Goal: Task Accomplishment & Management: Manage account settings

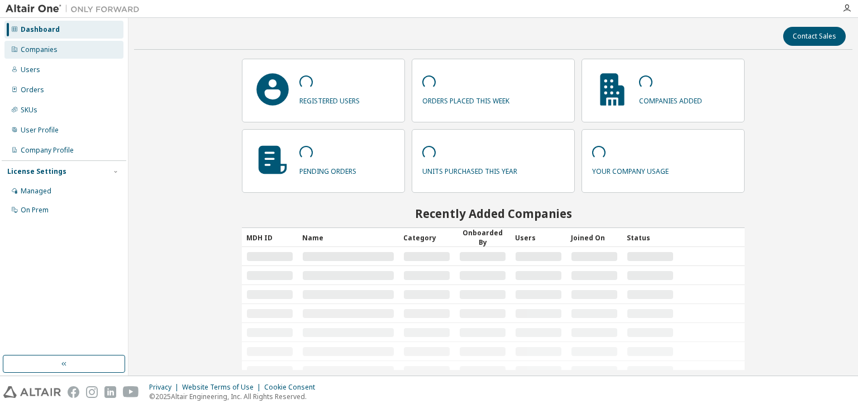
click at [42, 47] on div "Companies" at bounding box center [39, 49] width 37 height 9
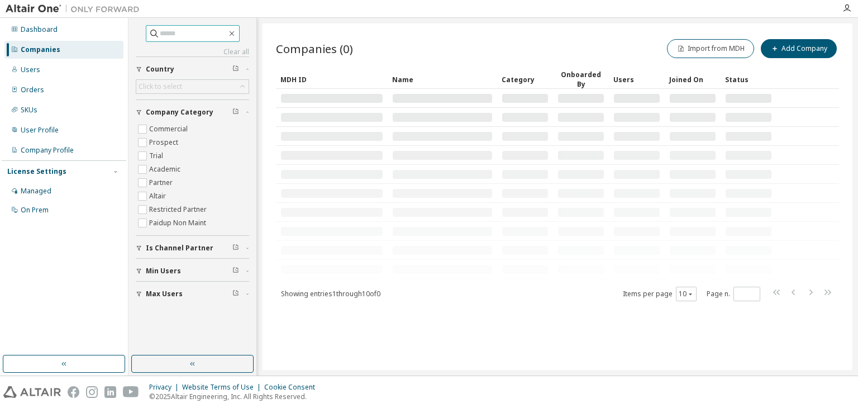
click at [160, 28] on input "text" at bounding box center [193, 33] width 67 height 11
type input "******"
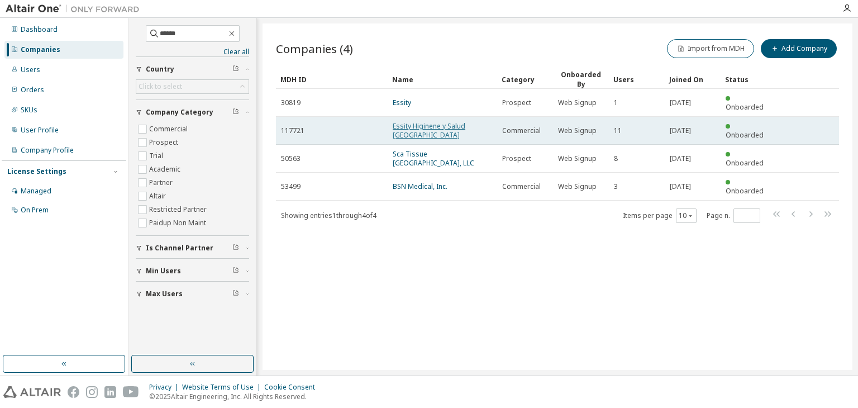
click at [443, 121] on link "Essity Higinene y Salud [GEOGRAPHIC_DATA]" at bounding box center [429, 130] width 73 height 18
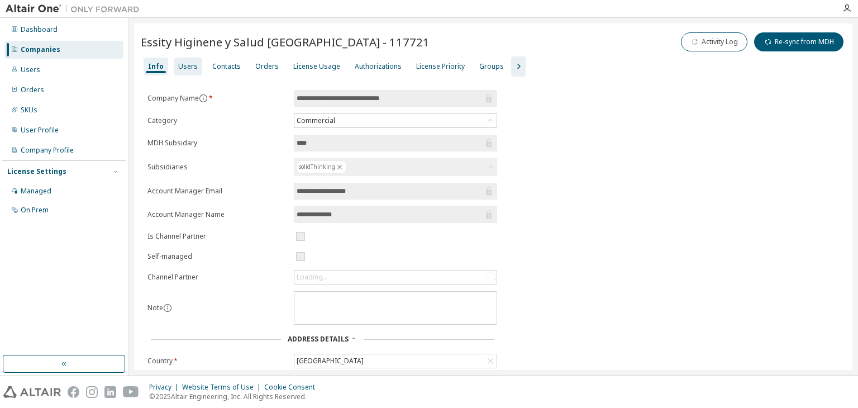
click at [185, 65] on div "Users" at bounding box center [188, 66] width 20 height 9
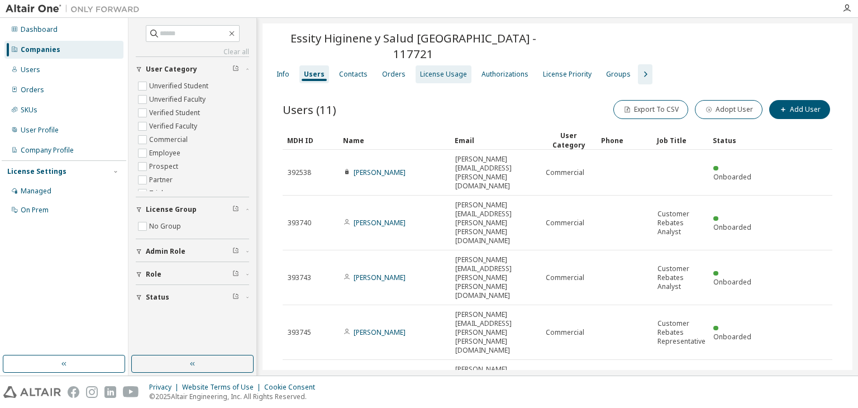
click at [425, 65] on div "License Usage" at bounding box center [444, 74] width 56 height 18
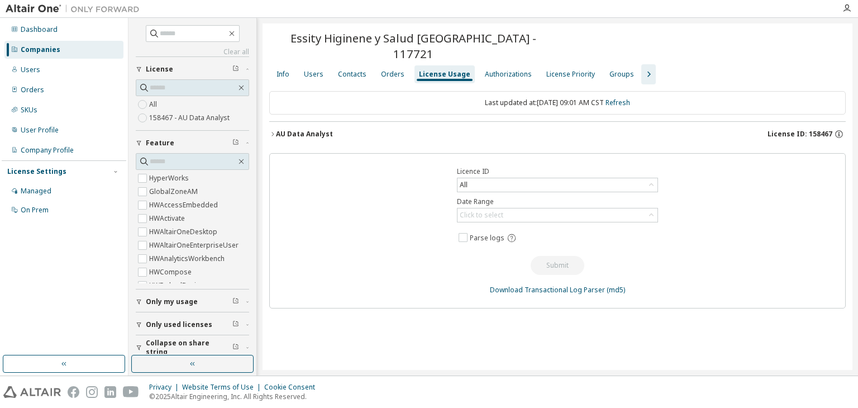
click at [319, 130] on div "AU Data Analyst" at bounding box center [304, 134] width 57 height 9
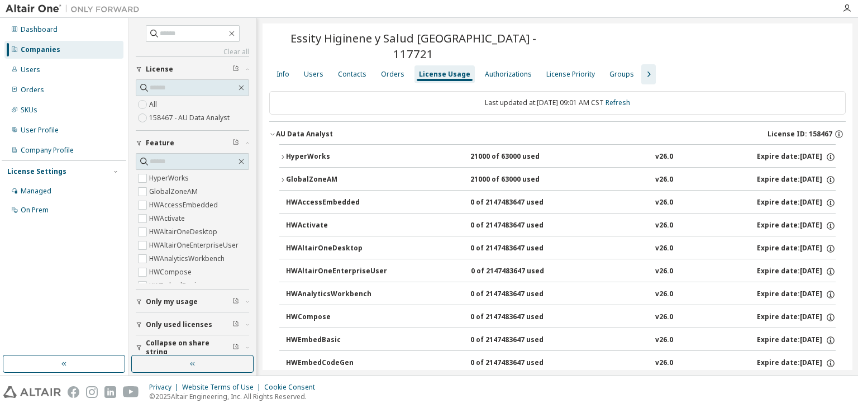
click at [796, 129] on div "License ID: 158467" at bounding box center [806, 134] width 78 height 10
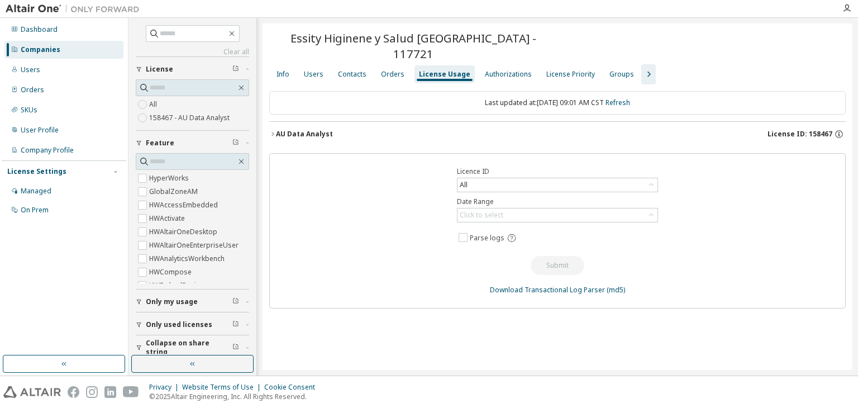
click at [803, 130] on span "License ID: 158467" at bounding box center [799, 134] width 65 height 9
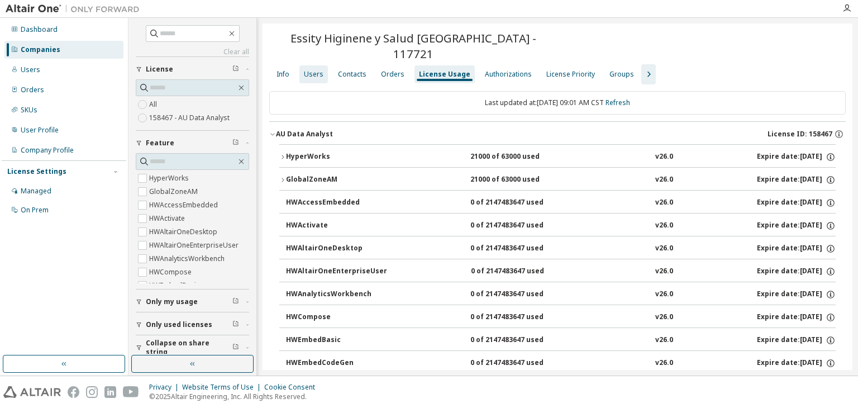
click at [309, 70] on div "Users" at bounding box center [314, 74] width 20 height 9
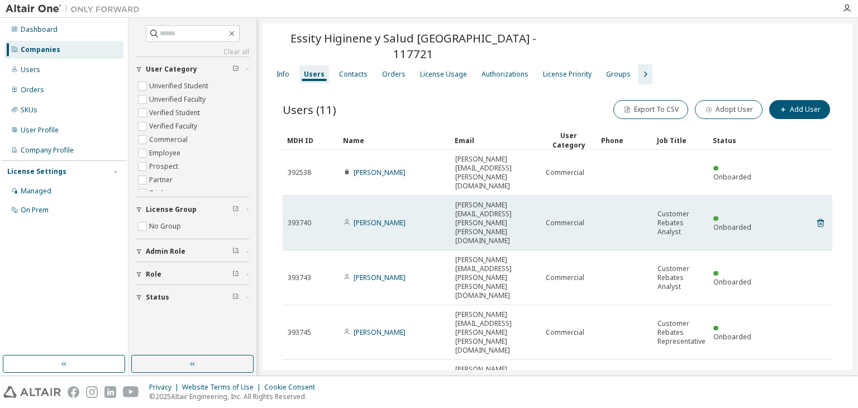
scroll to position [145, 0]
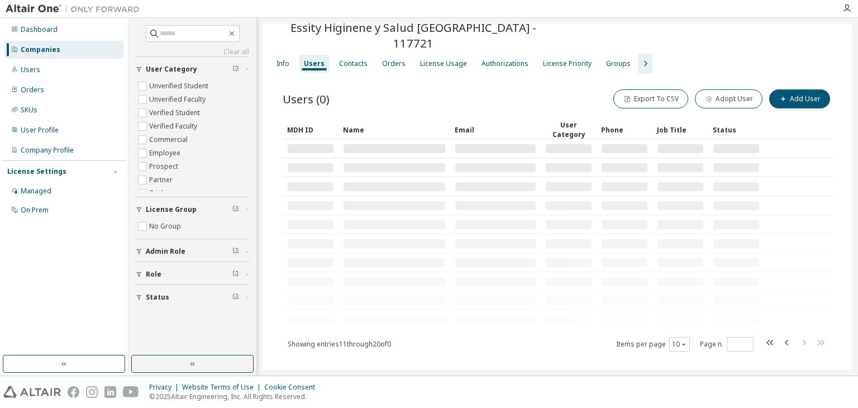
scroll to position [0, 0]
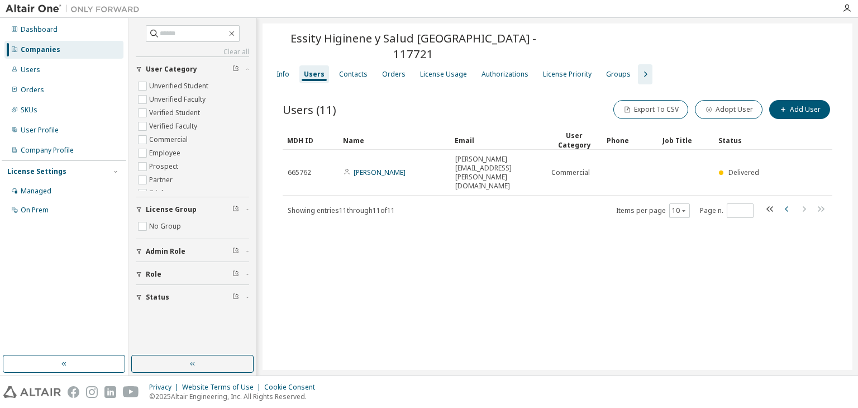
click at [789, 202] on icon "button" at bounding box center [786, 208] width 13 height 13
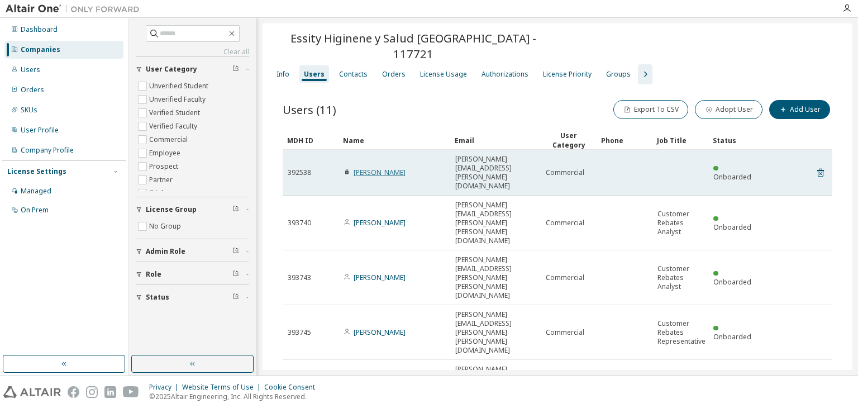
click at [379, 168] on link "[PERSON_NAME]" at bounding box center [380, 172] width 52 height 9
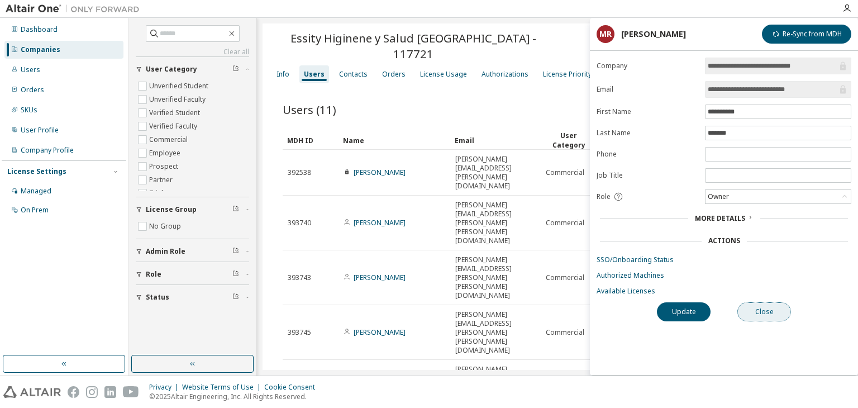
click at [753, 305] on button "Close" at bounding box center [764, 311] width 54 height 19
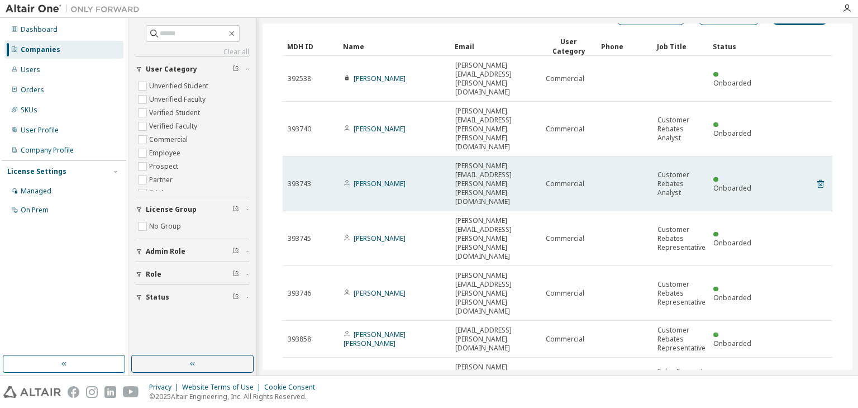
scroll to position [145, 0]
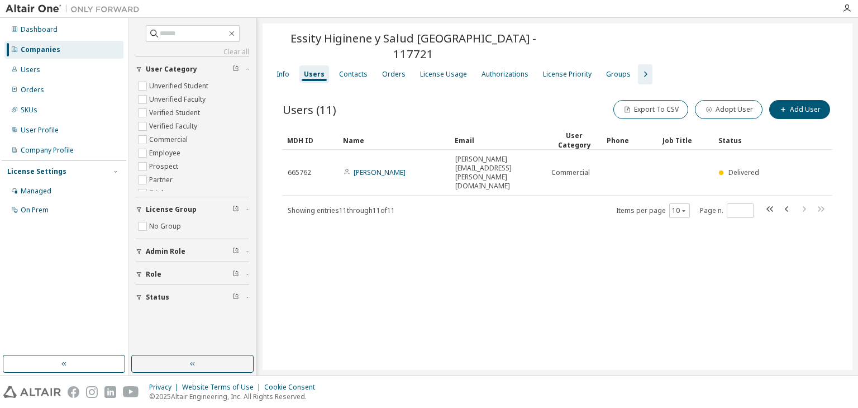
scroll to position [0, 0]
click at [782, 202] on icon "button" at bounding box center [786, 208] width 13 height 13
type input "*"
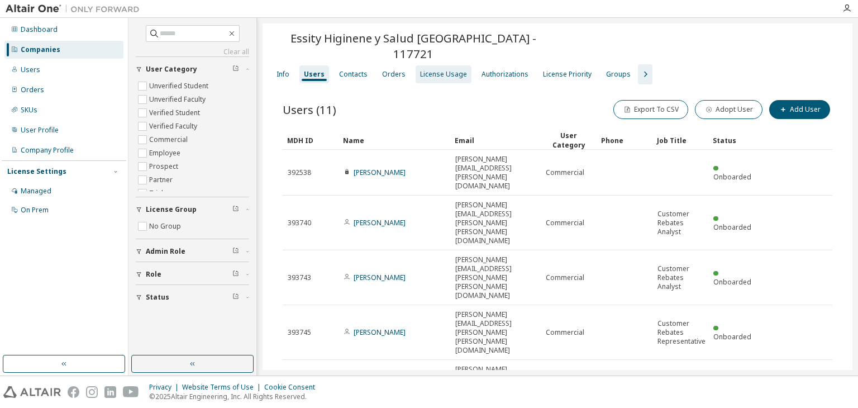
click at [437, 70] on div "License Usage" at bounding box center [443, 74] width 47 height 9
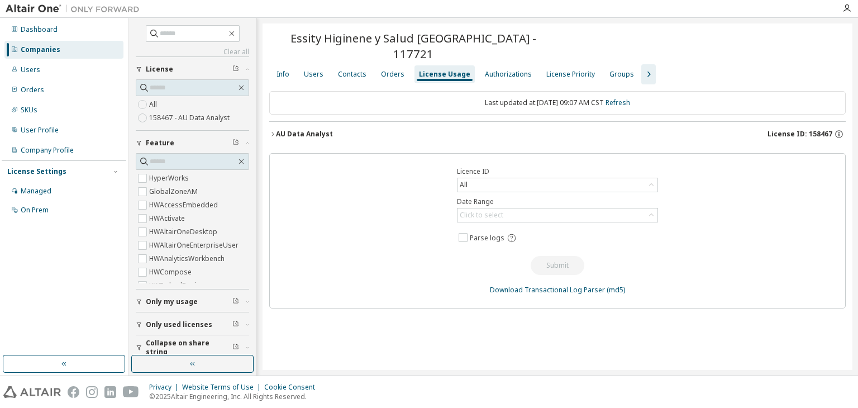
click at [290, 130] on div "AU Data Analyst" at bounding box center [304, 134] width 57 height 9
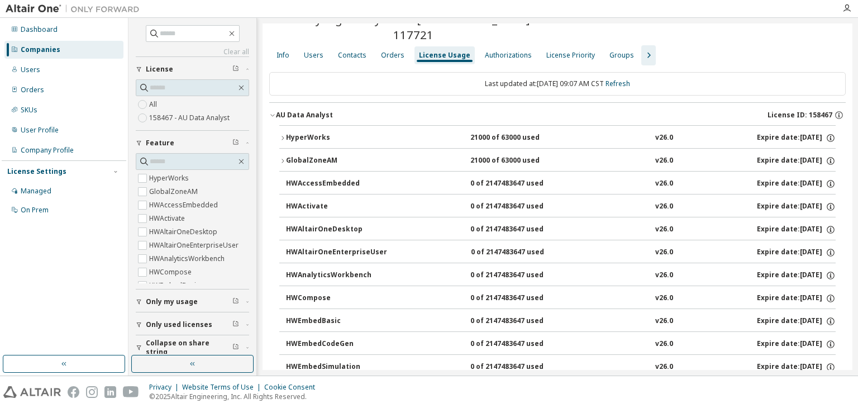
scroll to position [20, 0]
click at [284, 125] on button "HyperWorks 21000 of 63000 used v26.0 Expire date: [DATE]" at bounding box center [557, 137] width 556 height 25
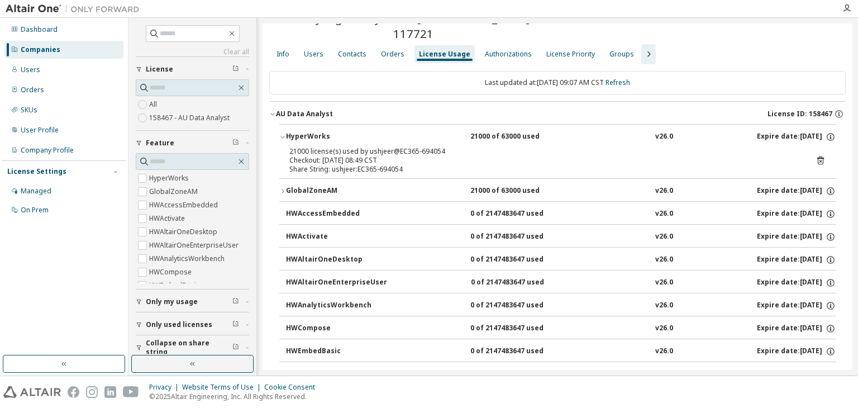
click at [284, 125] on button "HyperWorks 21000 of 63000 used v26.0 Expire date: [DATE]" at bounding box center [557, 137] width 556 height 25
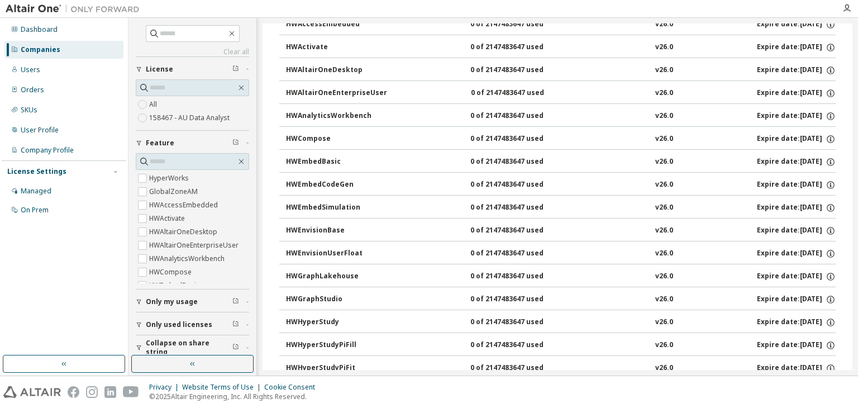
scroll to position [0, 0]
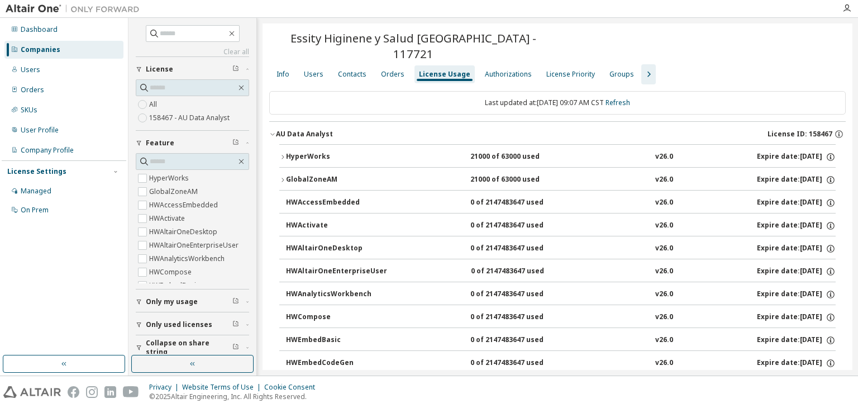
click at [280, 177] on icon "button" at bounding box center [282, 180] width 7 height 7
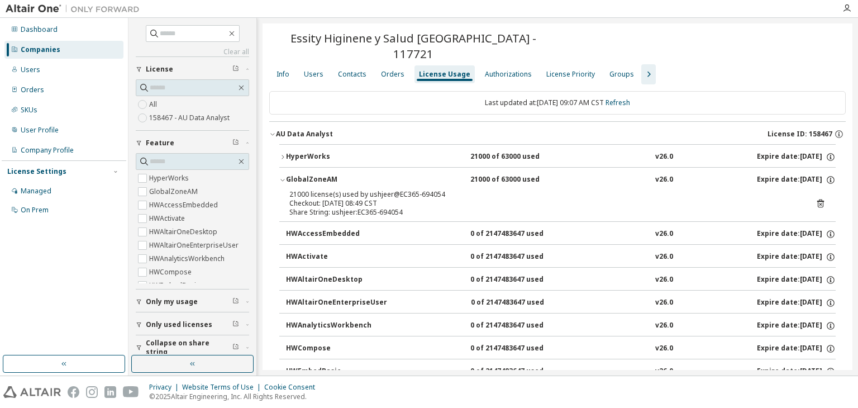
click at [280, 177] on icon "button" at bounding box center [282, 180] width 7 height 7
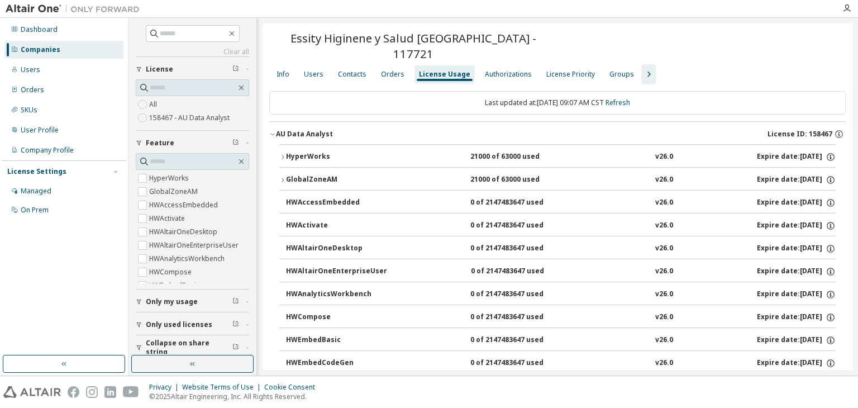
click at [287, 130] on div "AU Data Analyst" at bounding box center [304, 134] width 57 height 9
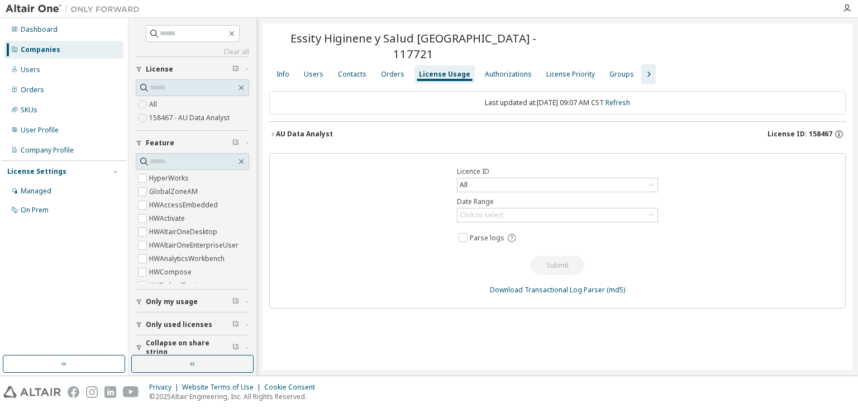
click at [275, 131] on icon "button" at bounding box center [272, 134] width 7 height 7
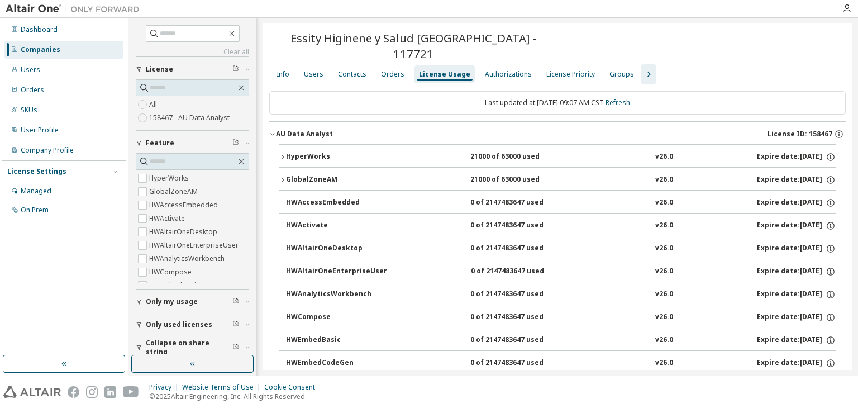
click at [287, 175] on div "GlobalZoneAM" at bounding box center [336, 180] width 101 height 10
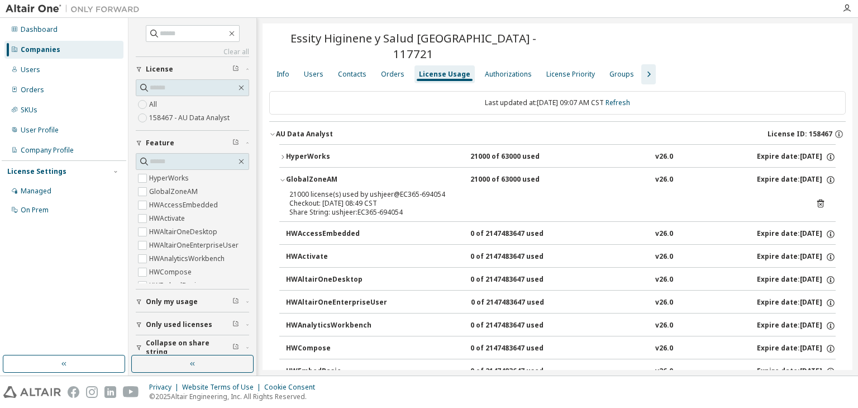
click at [297, 175] on div "GlobalZoneAM" at bounding box center [336, 180] width 101 height 10
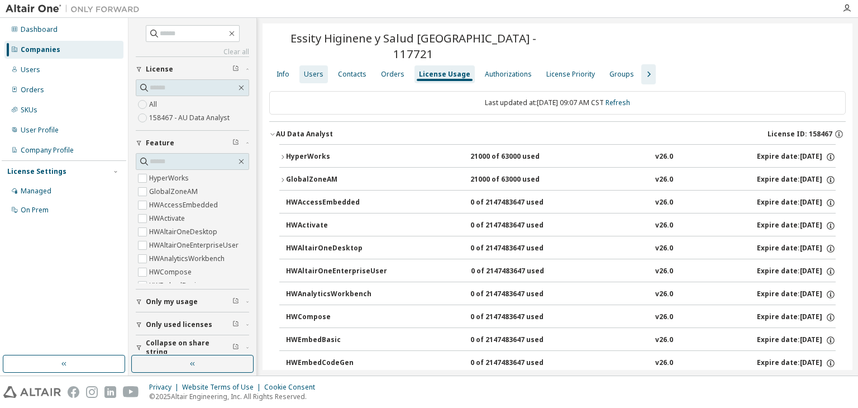
click at [325, 65] on div "Users" at bounding box center [313, 74] width 28 height 18
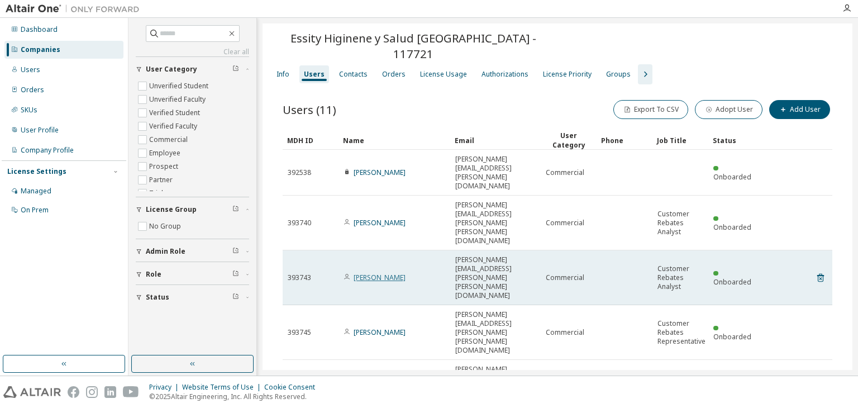
click at [382, 273] on link "[PERSON_NAME]" at bounding box center [380, 277] width 52 height 9
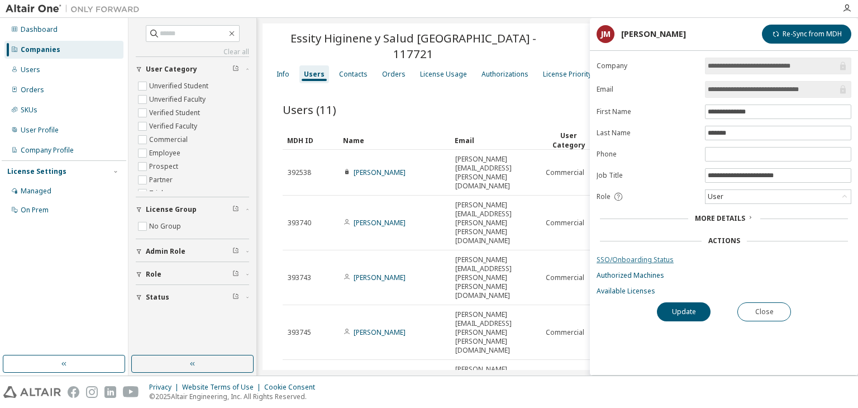
click at [632, 255] on link "SSO/Onboarding Status" at bounding box center [724, 259] width 255 height 9
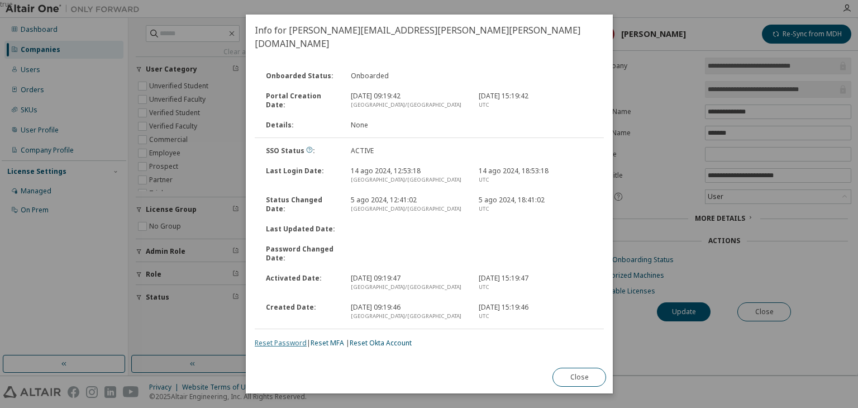
click at [264, 338] on link "Reset Password" at bounding box center [281, 342] width 52 height 9
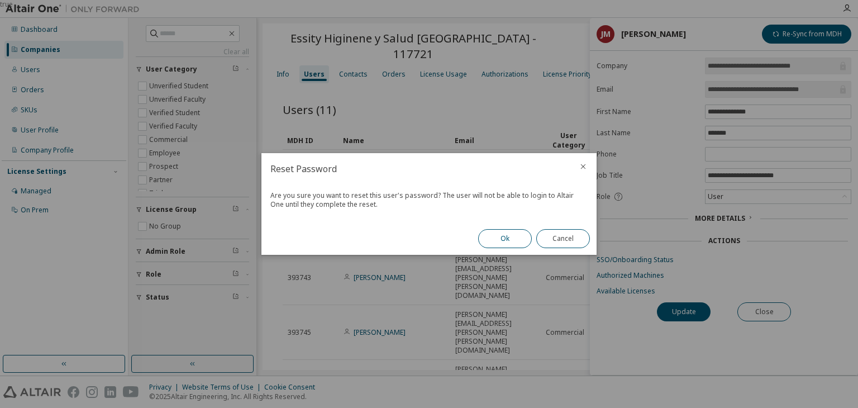
click at [497, 240] on button "Ok" at bounding box center [505, 238] width 54 height 19
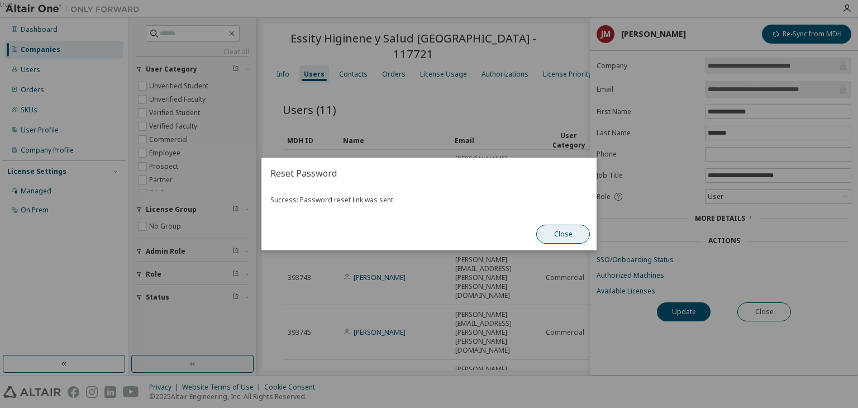
click at [573, 241] on button "Close" at bounding box center [563, 234] width 54 height 19
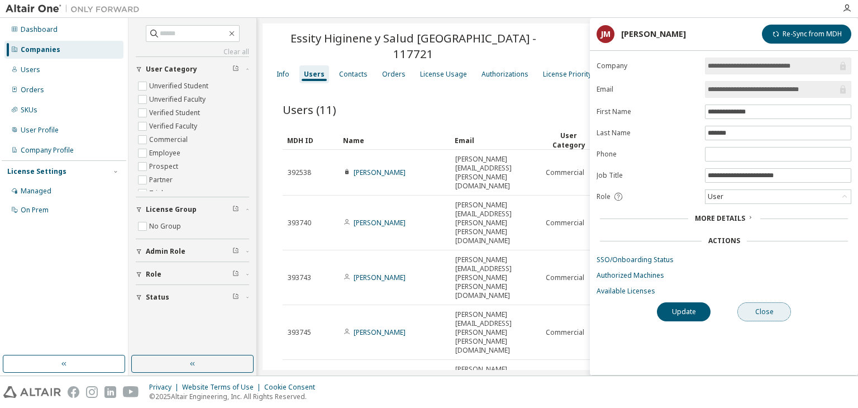
click at [754, 310] on button "Close" at bounding box center [764, 311] width 54 height 19
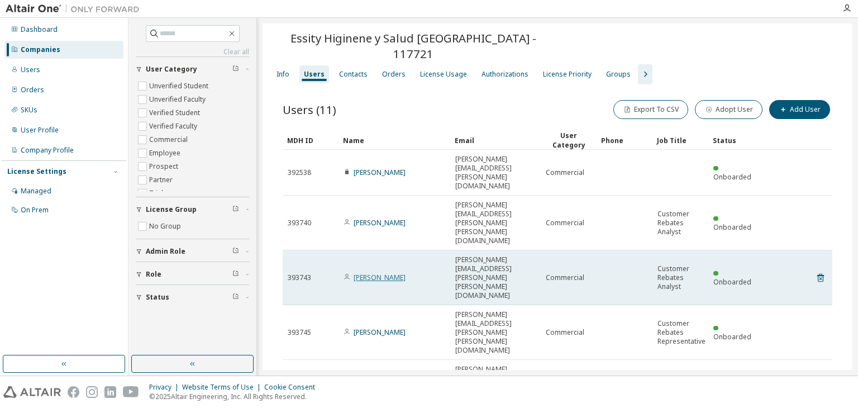
click at [406, 273] on link "[PERSON_NAME]" at bounding box center [380, 277] width 52 height 9
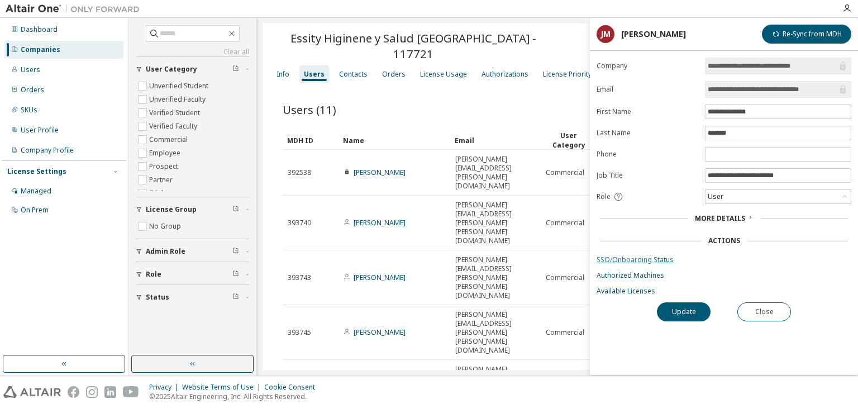
click at [634, 257] on link "SSO/Onboarding Status" at bounding box center [724, 259] width 255 height 9
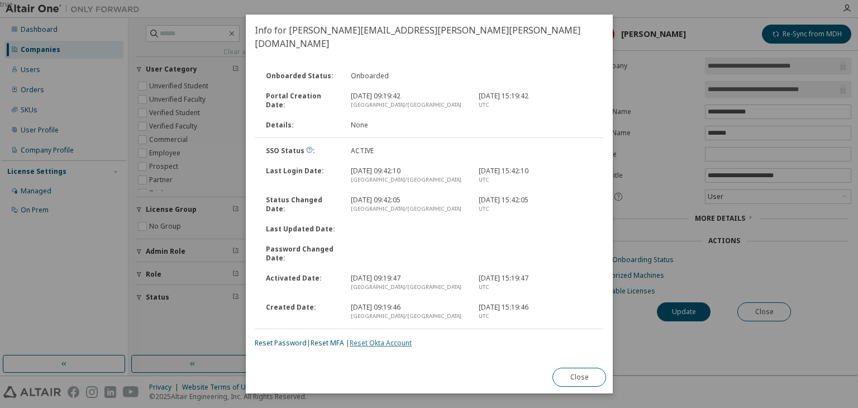
click at [393, 338] on link "Reset Okta Account" at bounding box center [381, 342] width 62 height 9
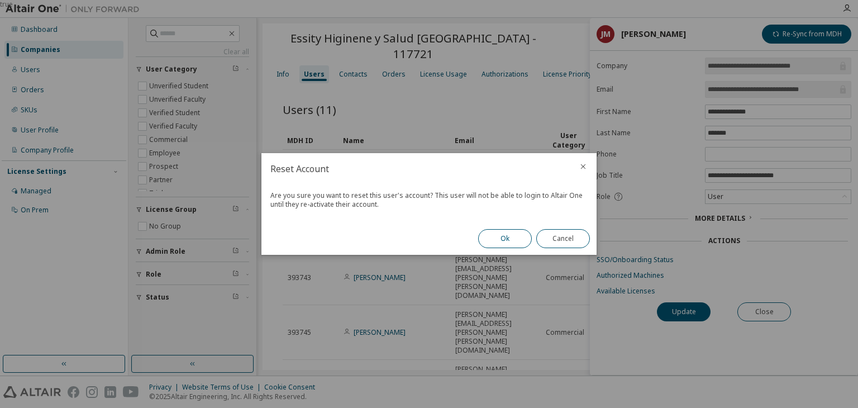
click at [498, 244] on button "Ok" at bounding box center [505, 238] width 54 height 19
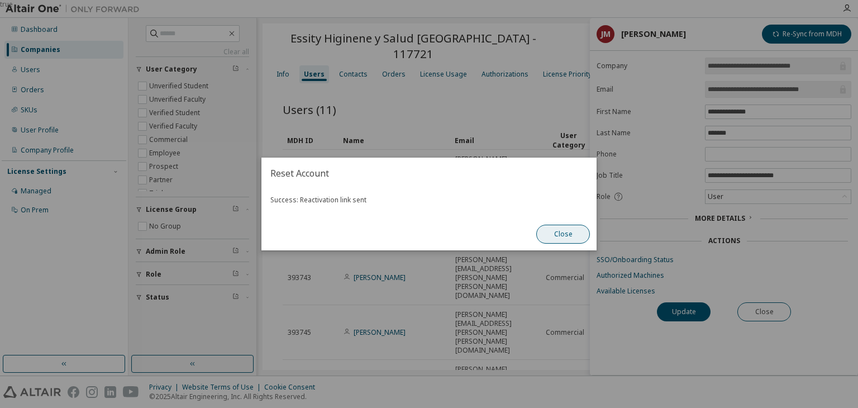
click at [538, 231] on button "Close" at bounding box center [563, 234] width 54 height 19
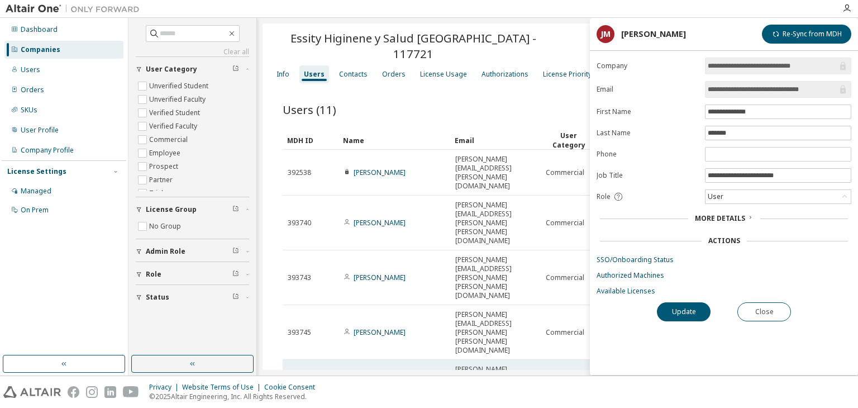
scroll to position [4, 0]
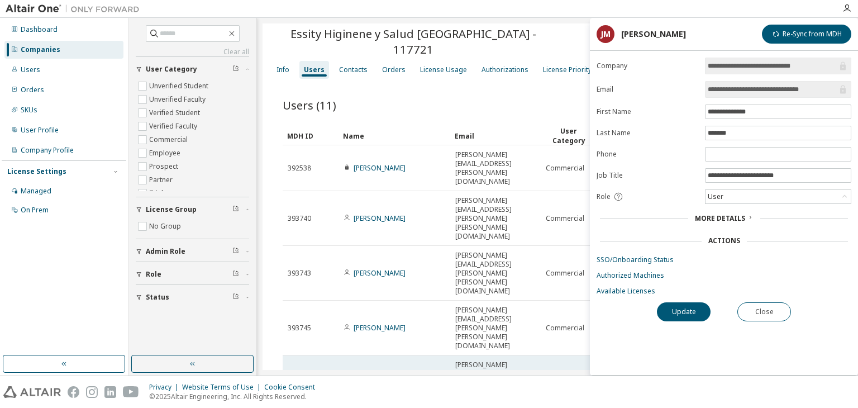
click at [492, 355] on td "[PERSON_NAME][EMAIL_ADDRESS][PERSON_NAME][PERSON_NAME][DOMAIN_NAME]" at bounding box center [495, 382] width 90 height 55
